Goal: Task Accomplishment & Management: Manage account settings

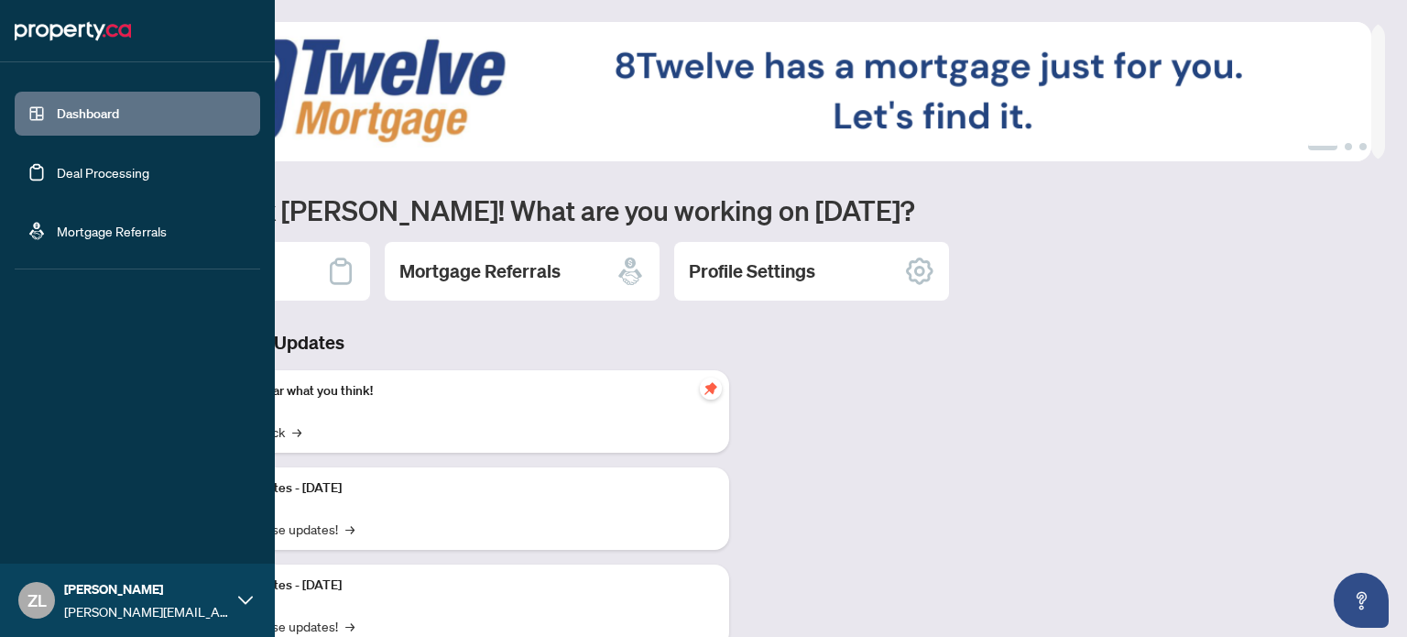
click at [89, 179] on link "Deal Processing" at bounding box center [103, 172] width 93 height 16
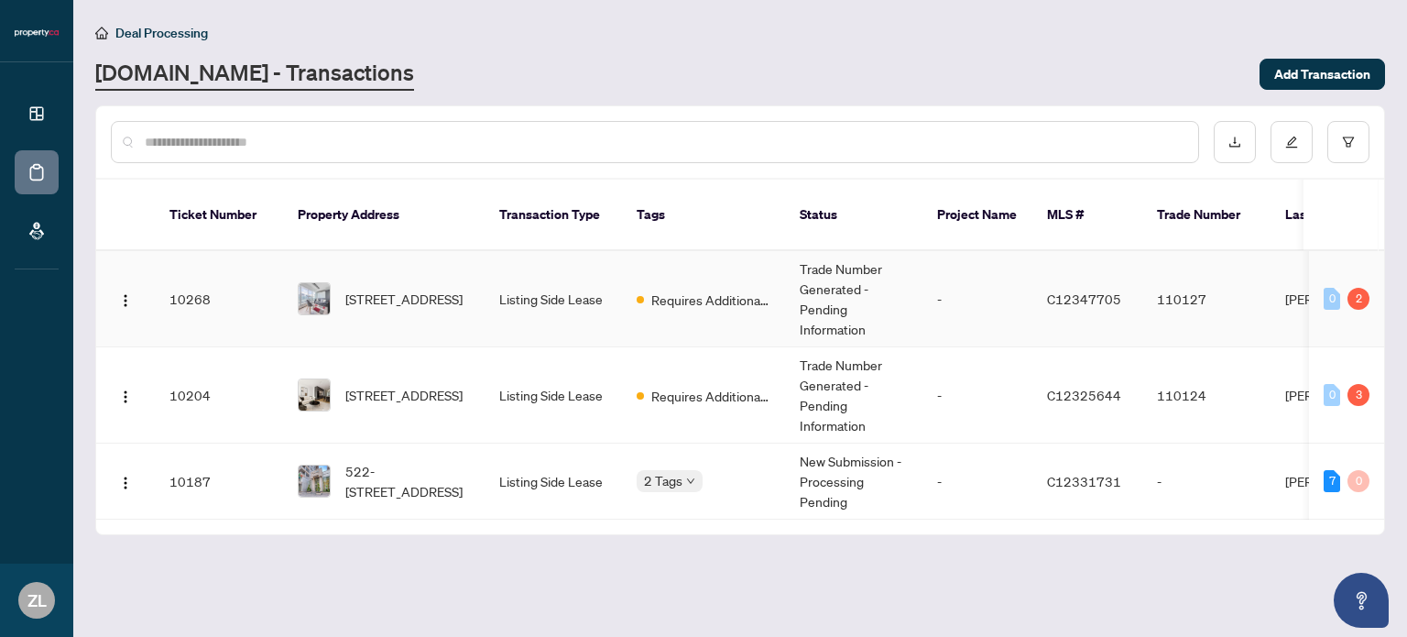
click at [912, 281] on td "Trade Number Generated - Pending Information" at bounding box center [853, 299] width 137 height 96
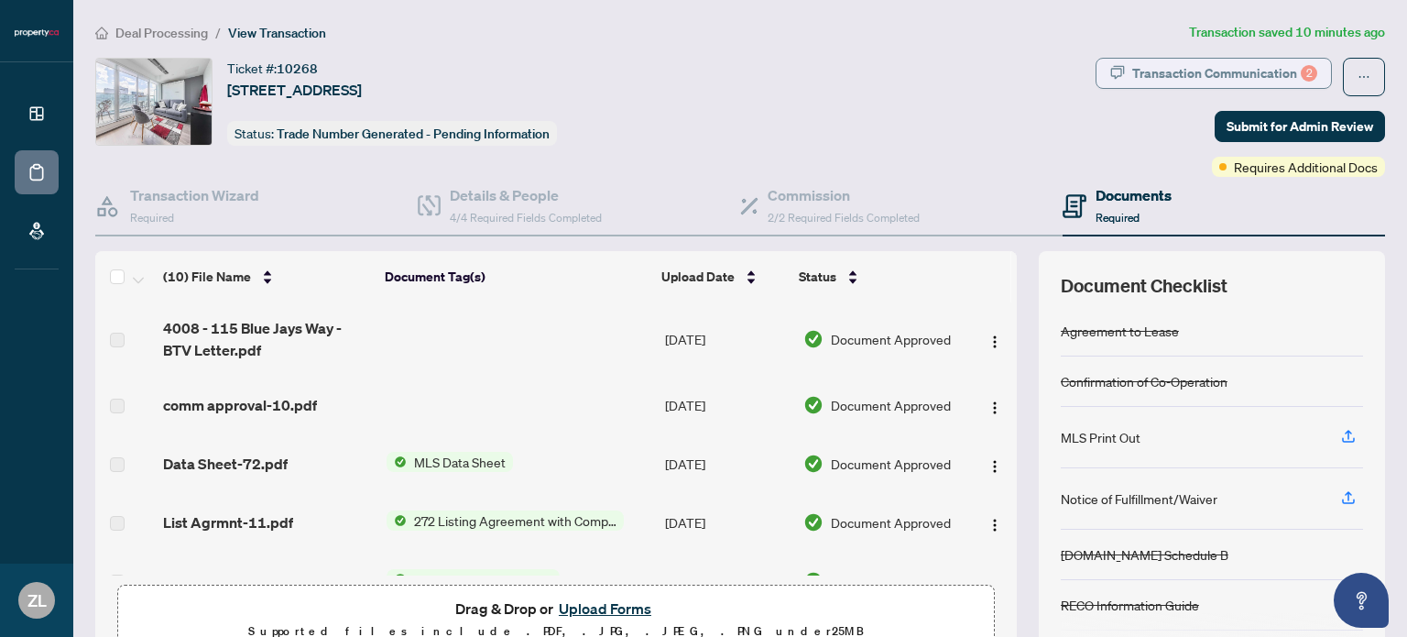
click at [1248, 65] on div "Transaction Communication 2" at bounding box center [1224, 73] width 185 height 29
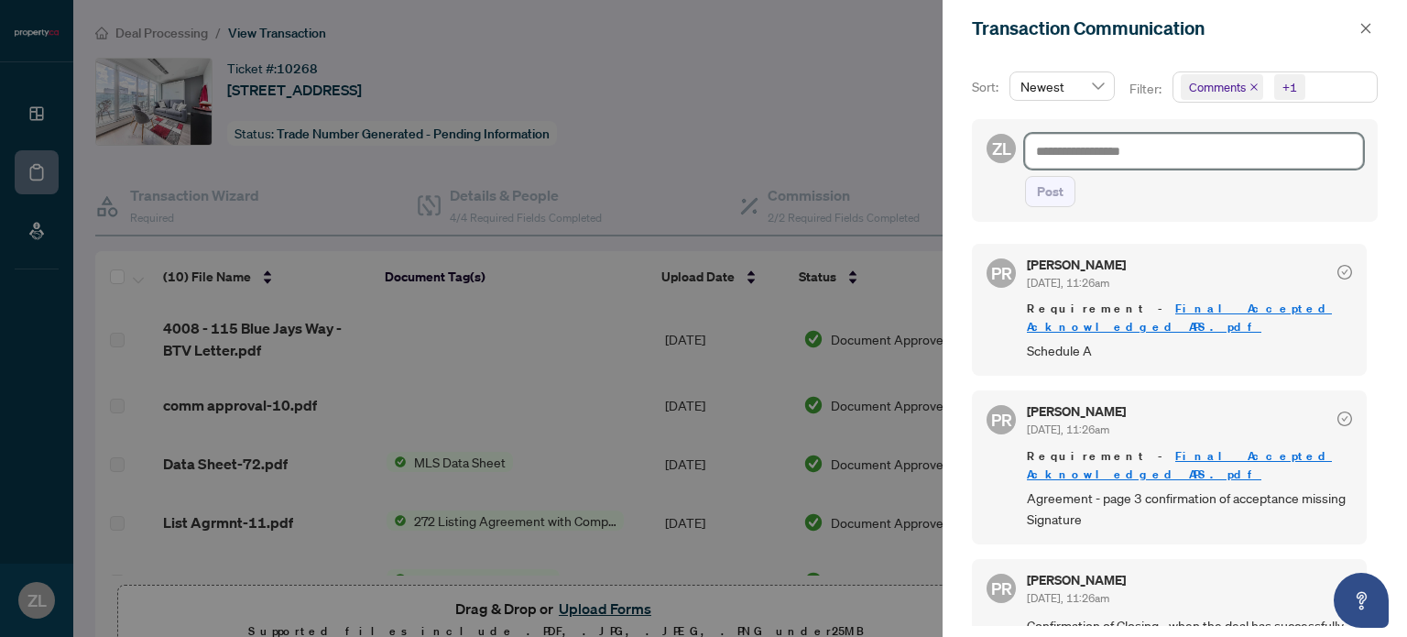
click at [1085, 149] on textarea at bounding box center [1194, 151] width 338 height 35
click at [683, 87] on div at bounding box center [703, 318] width 1407 height 637
